Goal: Information Seeking & Learning: Learn about a topic

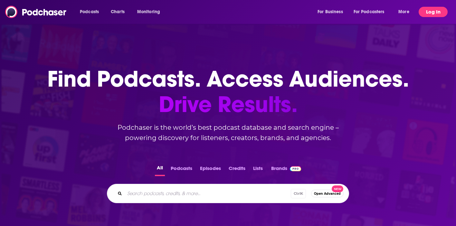
click at [430, 13] on button "Log In" at bounding box center [432, 12] width 29 height 10
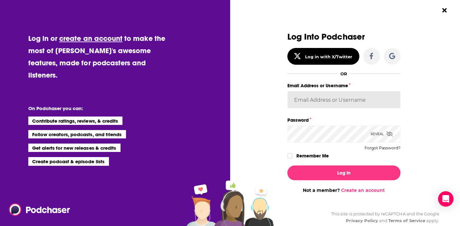
click at [327, 94] on input "Email Address or Username" at bounding box center [344, 99] width 113 height 17
paste input "[EMAIL_ADDRESS][DOMAIN_NAME]"
type input "[EMAIL_ADDRESS][DOMAIN_NAME]"
click at [288, 165] on button "Log In" at bounding box center [344, 172] width 113 height 15
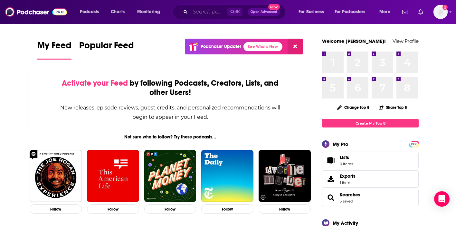
click at [202, 11] on input "Search podcasts, credits, & more..." at bounding box center [208, 12] width 37 height 10
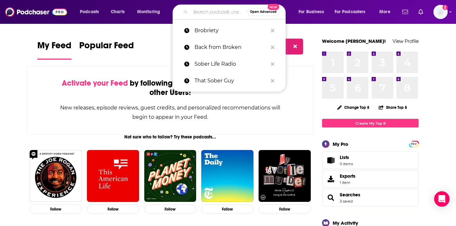
paste input "Real Health Black Men Podcast"
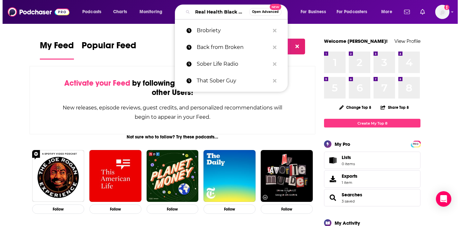
scroll to position [0, 32]
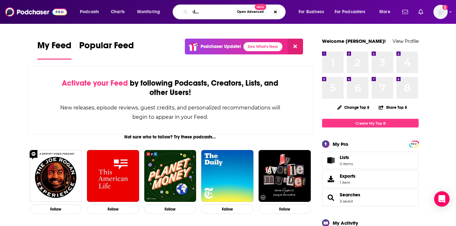
type input "Real Health Black Men Podcast"
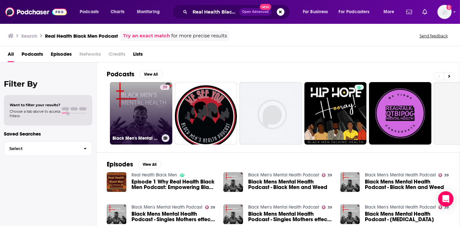
click at [133, 121] on link "39 Black Men's Mental Health Podcast" at bounding box center [141, 113] width 62 height 62
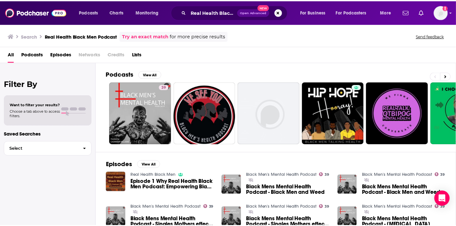
scroll to position [64, 0]
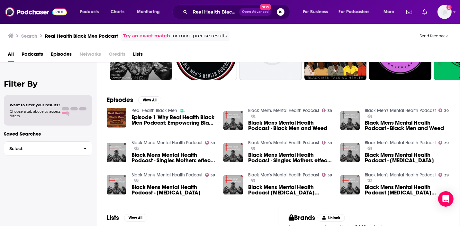
click at [157, 116] on span "Episode 1 Why Real Health Black Men Podcast: Empowering Black Men to Overcome H…" at bounding box center [174, 120] width 85 height 11
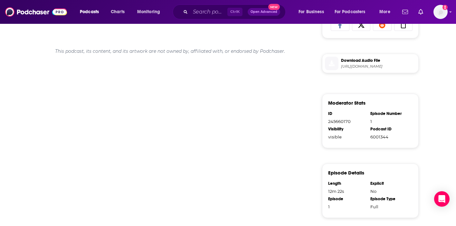
scroll to position [129, 0]
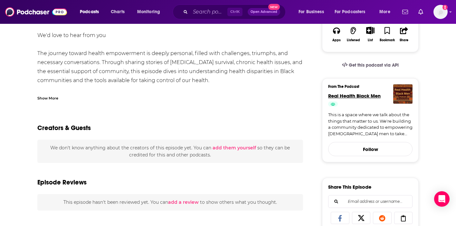
click at [374, 97] on span "Real Health Black Men" at bounding box center [354, 96] width 52 height 6
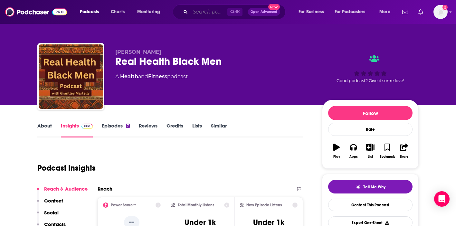
click at [202, 11] on input "Search podcasts, credits, & more..." at bounding box center [208, 12] width 37 height 10
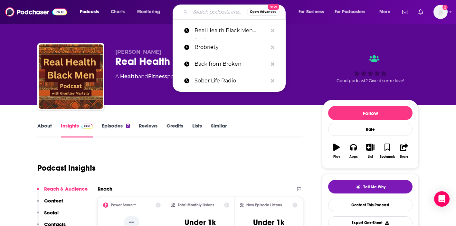
paste input "Code Switch"
type input "Code Switch"
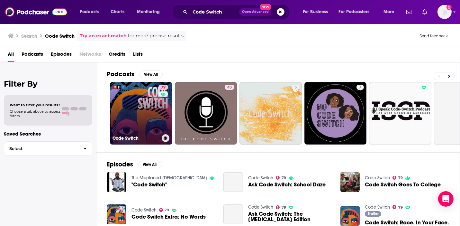
click at [113, 103] on link "79 Code Switch" at bounding box center [141, 113] width 62 height 62
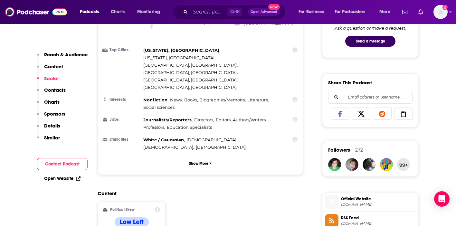
scroll to position [547, 0]
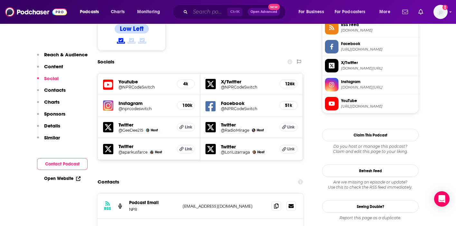
click at [194, 10] on input "Search podcasts, credits, & more..." at bounding box center [208, 12] width 37 height 10
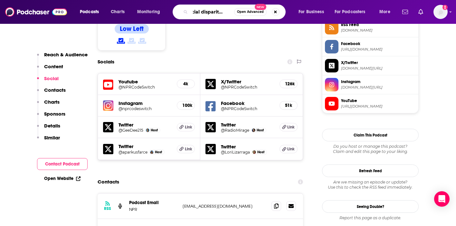
type input "racial disparity health"
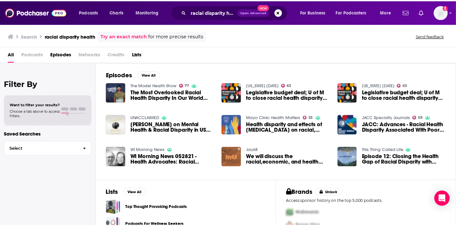
scroll to position [26, 0]
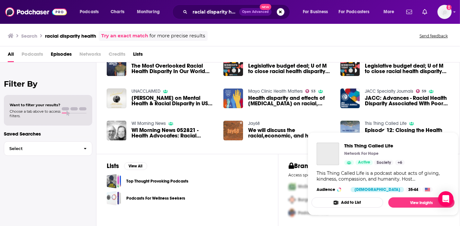
click at [378, 122] on link "This Thing Called Life" at bounding box center [386, 123] width 42 height 5
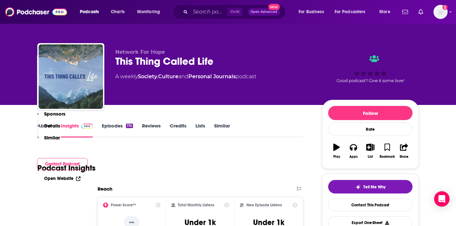
scroll to position [161, 0]
